Goal: Find specific page/section: Find specific page/section

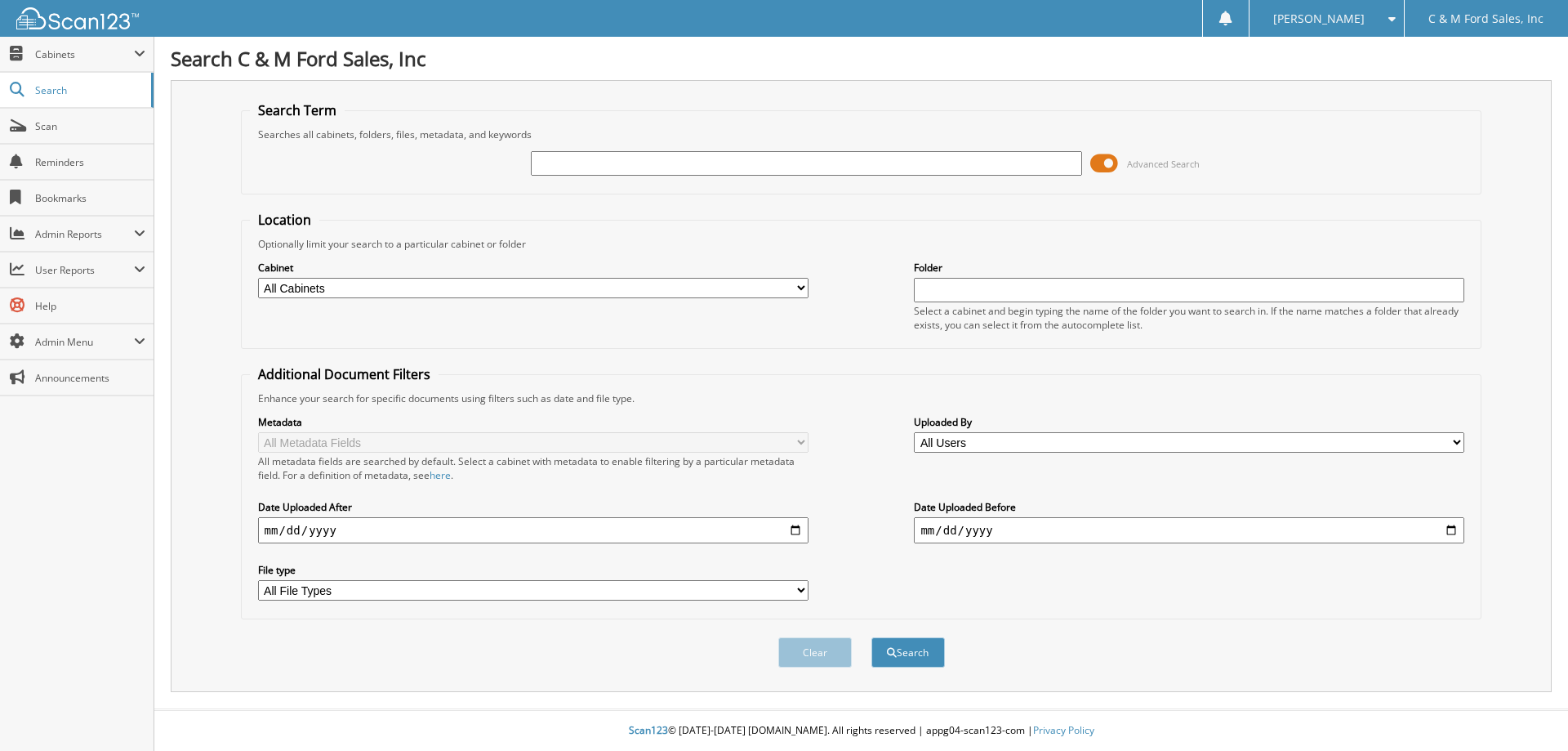
click at [546, 165] on input "text" at bounding box center [806, 163] width 550 height 24
type input "53367"
click at [871, 637] on button "Search" at bounding box center [908, 652] width 74 height 31
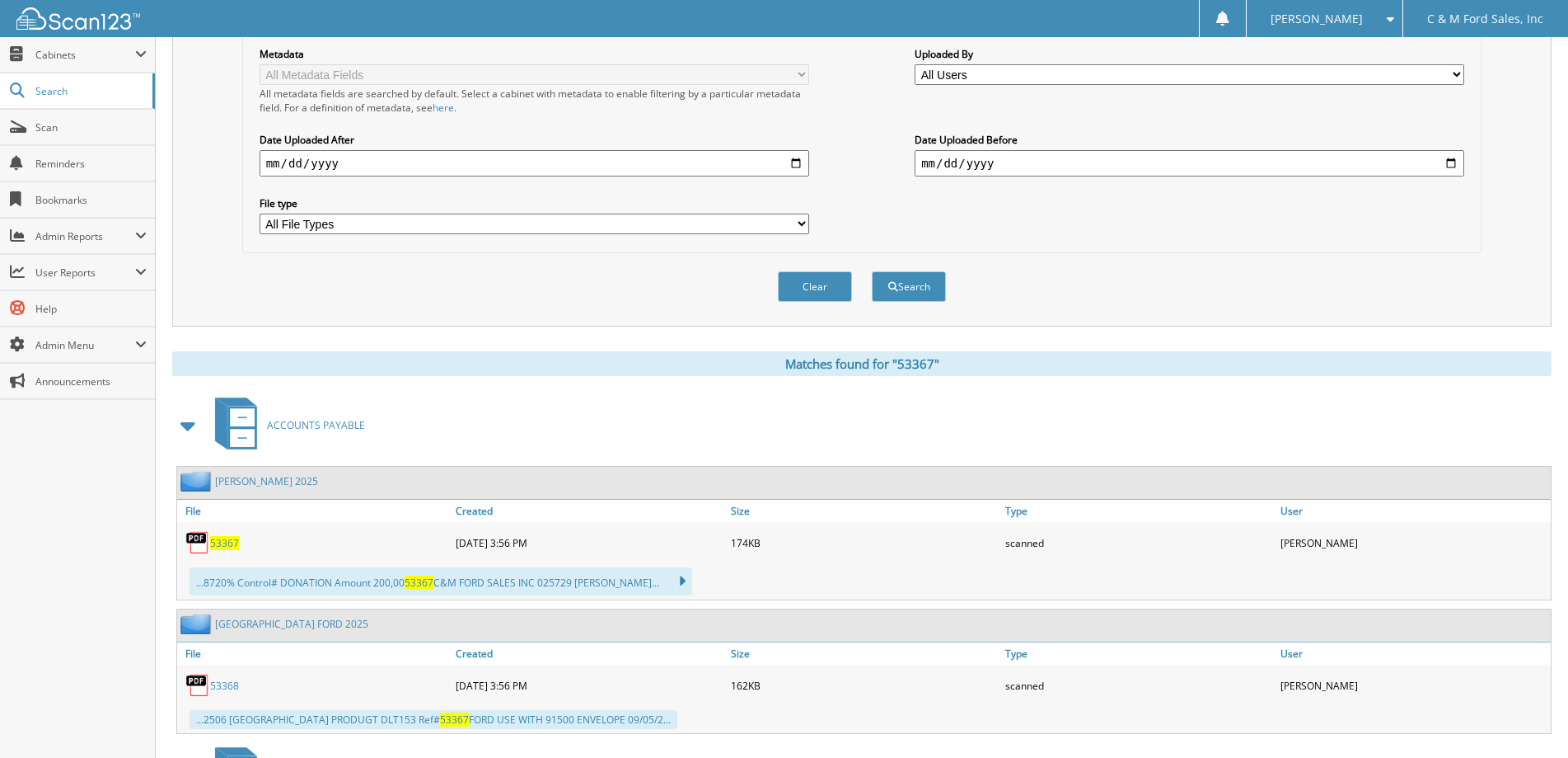
scroll to position [495, 0]
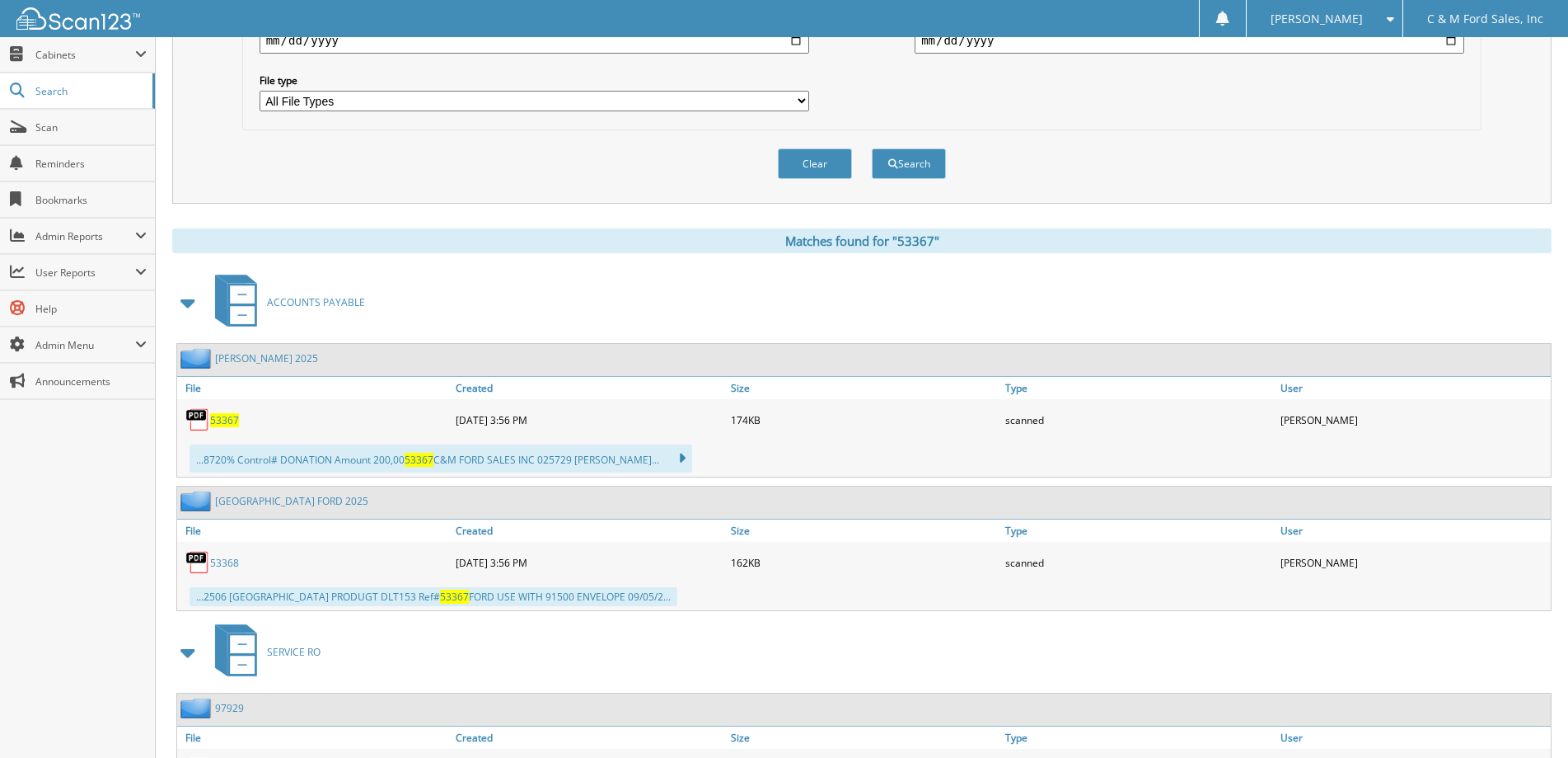
click at [274, 360] on link "[PERSON_NAME] 2025" at bounding box center [267, 358] width 103 height 14
